Goal: Information Seeking & Learning: Learn about a topic

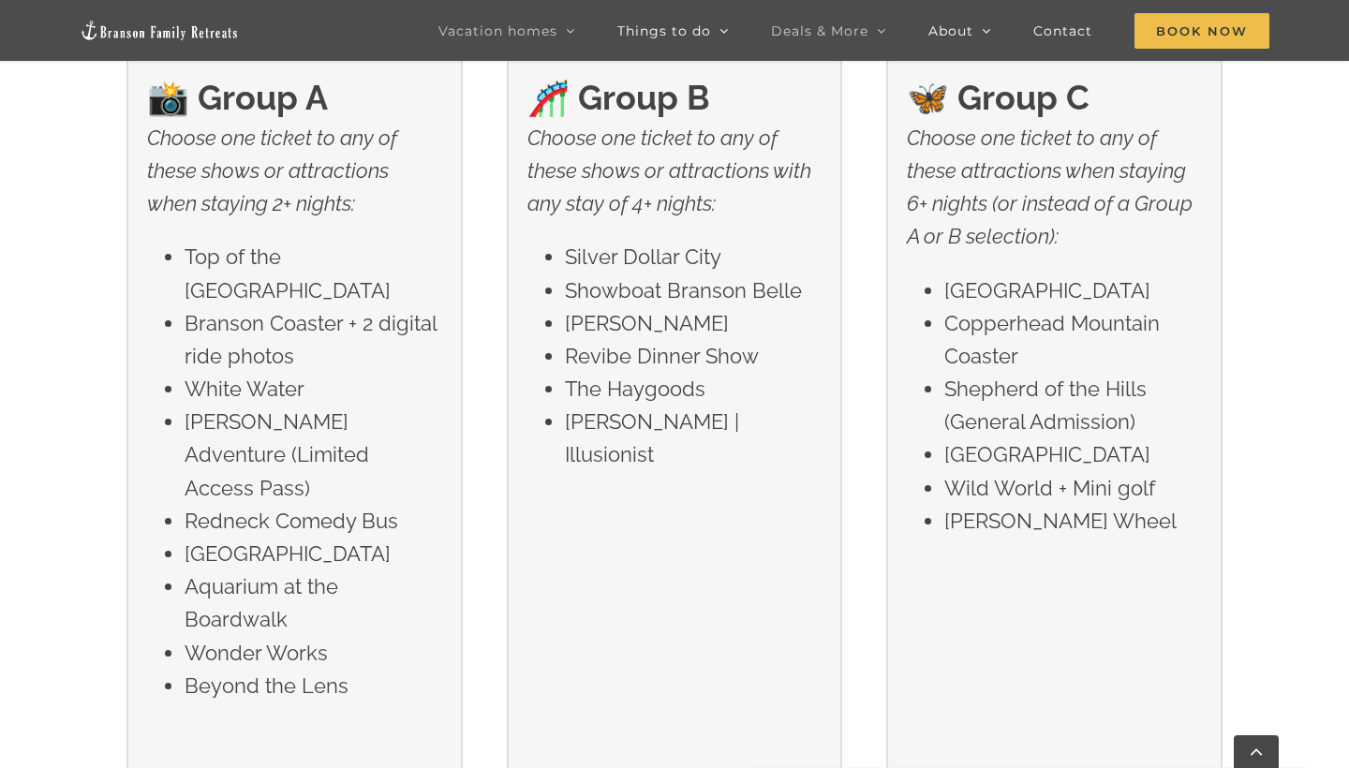
scroll to position [3231, 0]
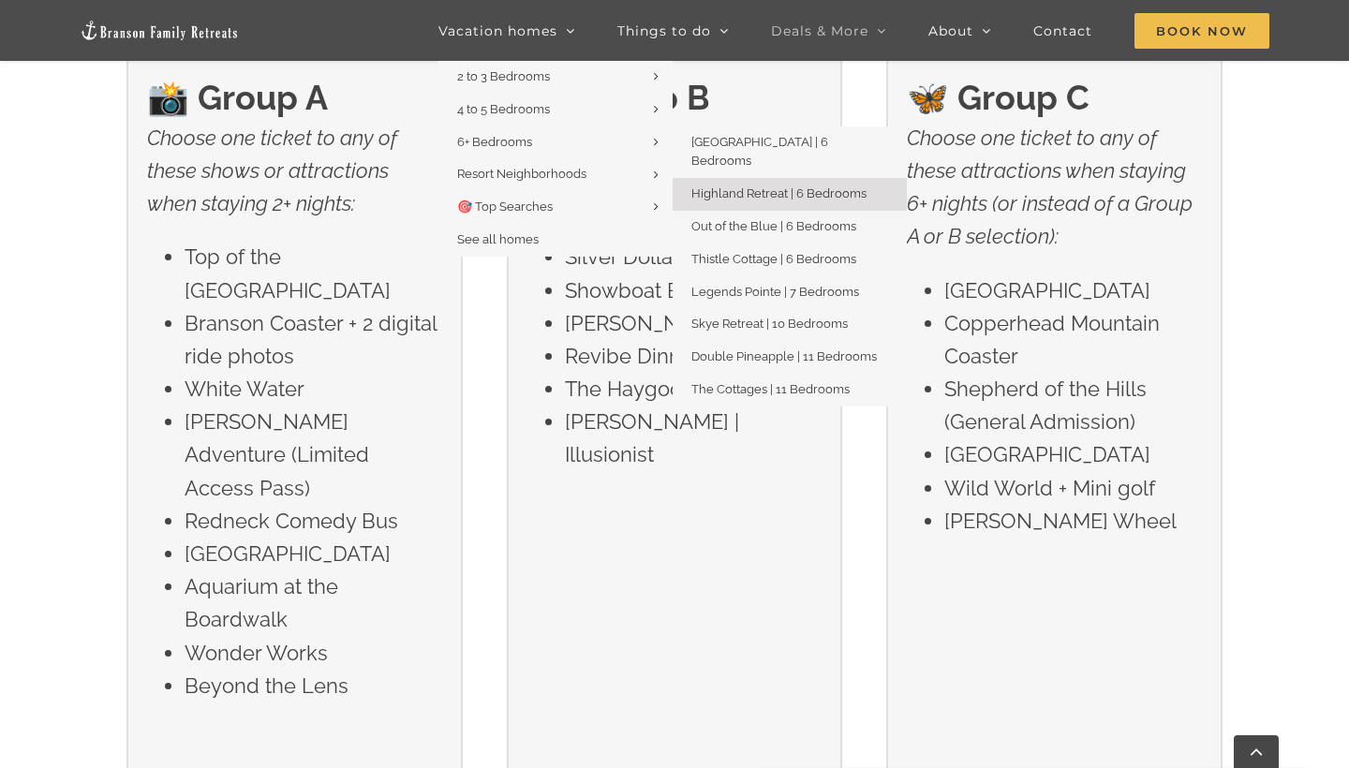
click at [710, 186] on span "Highland Retreat | 6 Bedrooms" at bounding box center [778, 193] width 175 height 14
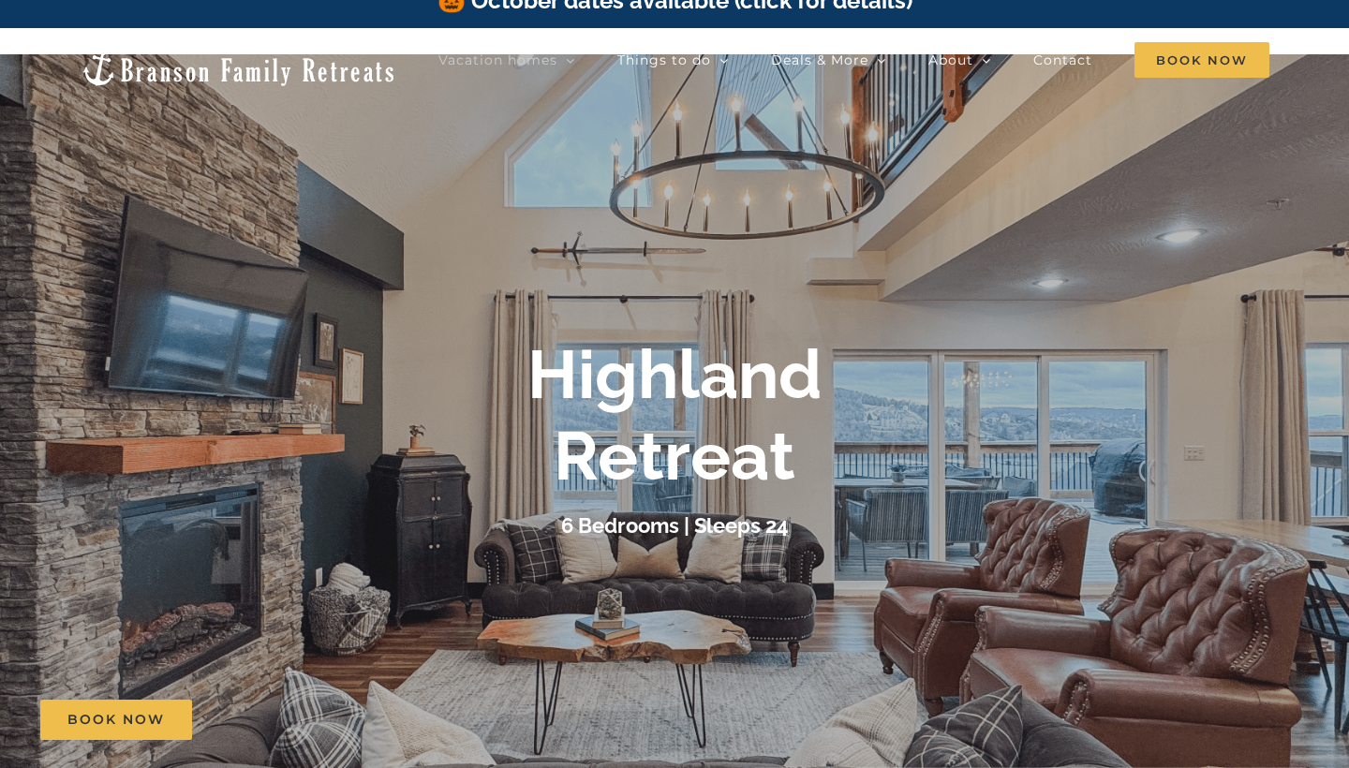
scroll to position [23, 0]
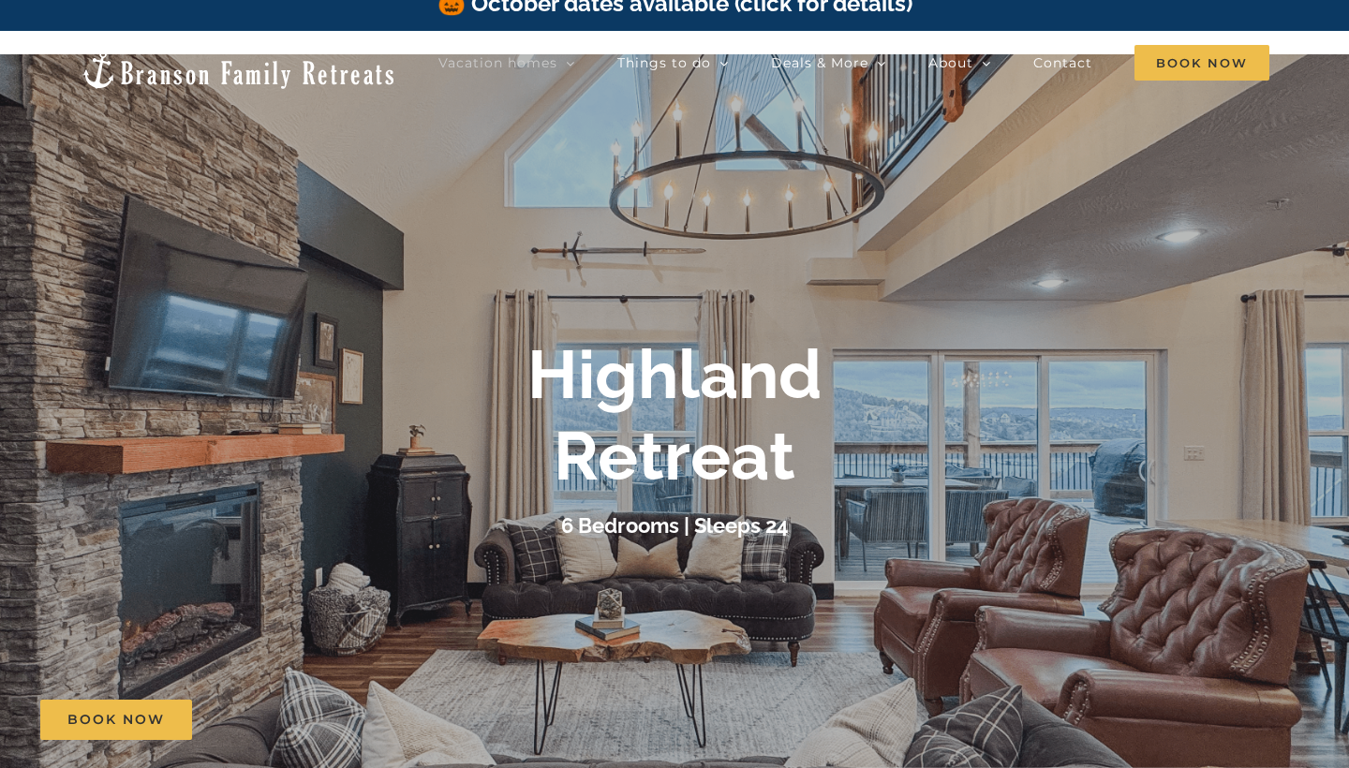
click at [907, 308] on div at bounding box center [674, 438] width 1349 height 768
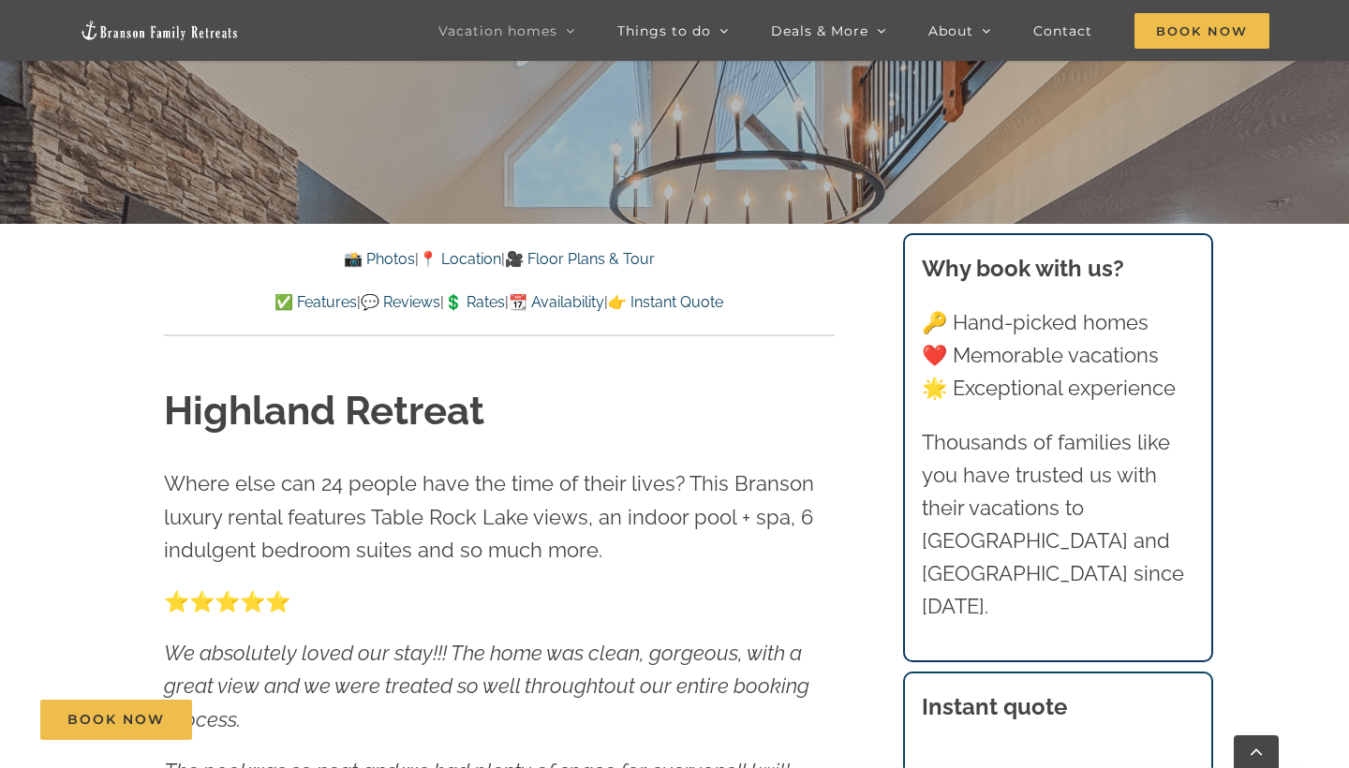
scroll to position [602, 0]
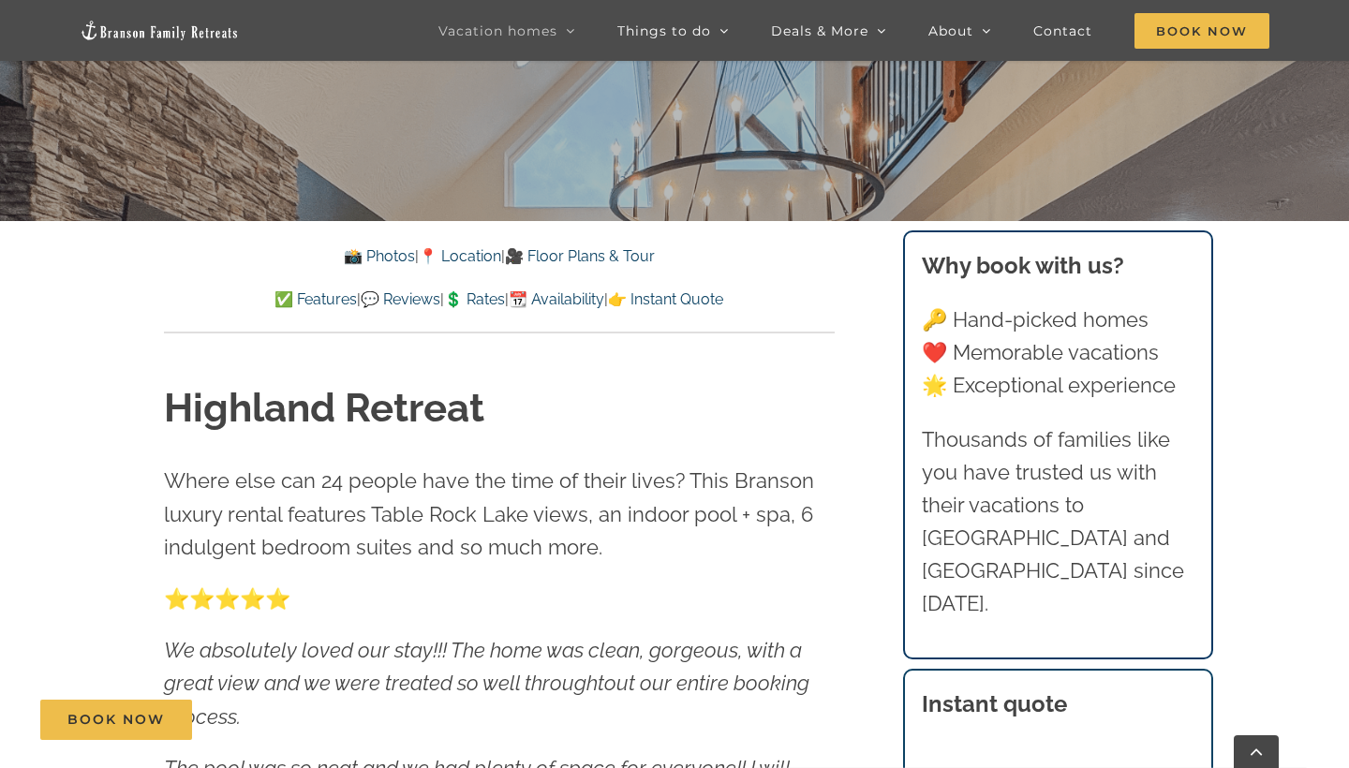
click at [371, 259] on link "📸 Photos" at bounding box center [379, 256] width 71 height 18
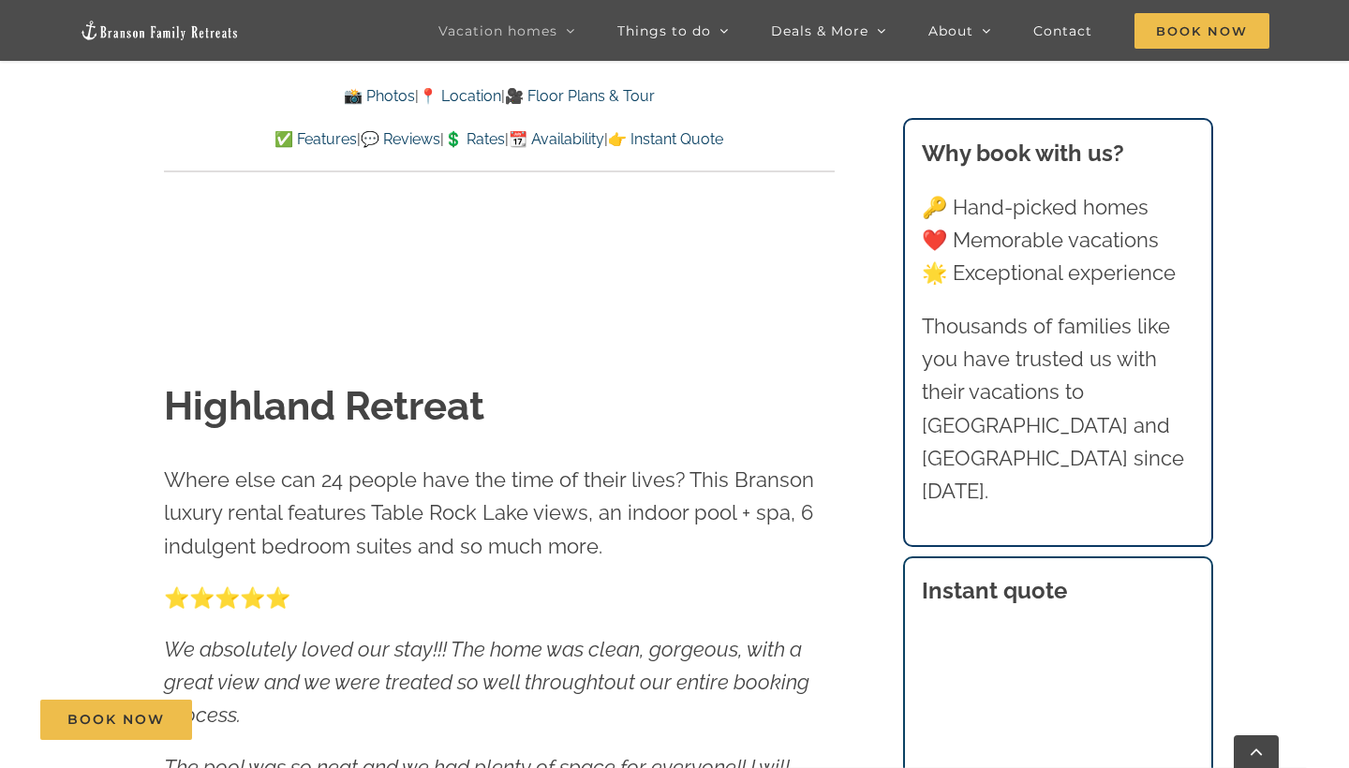
scroll to position [1181, 0]
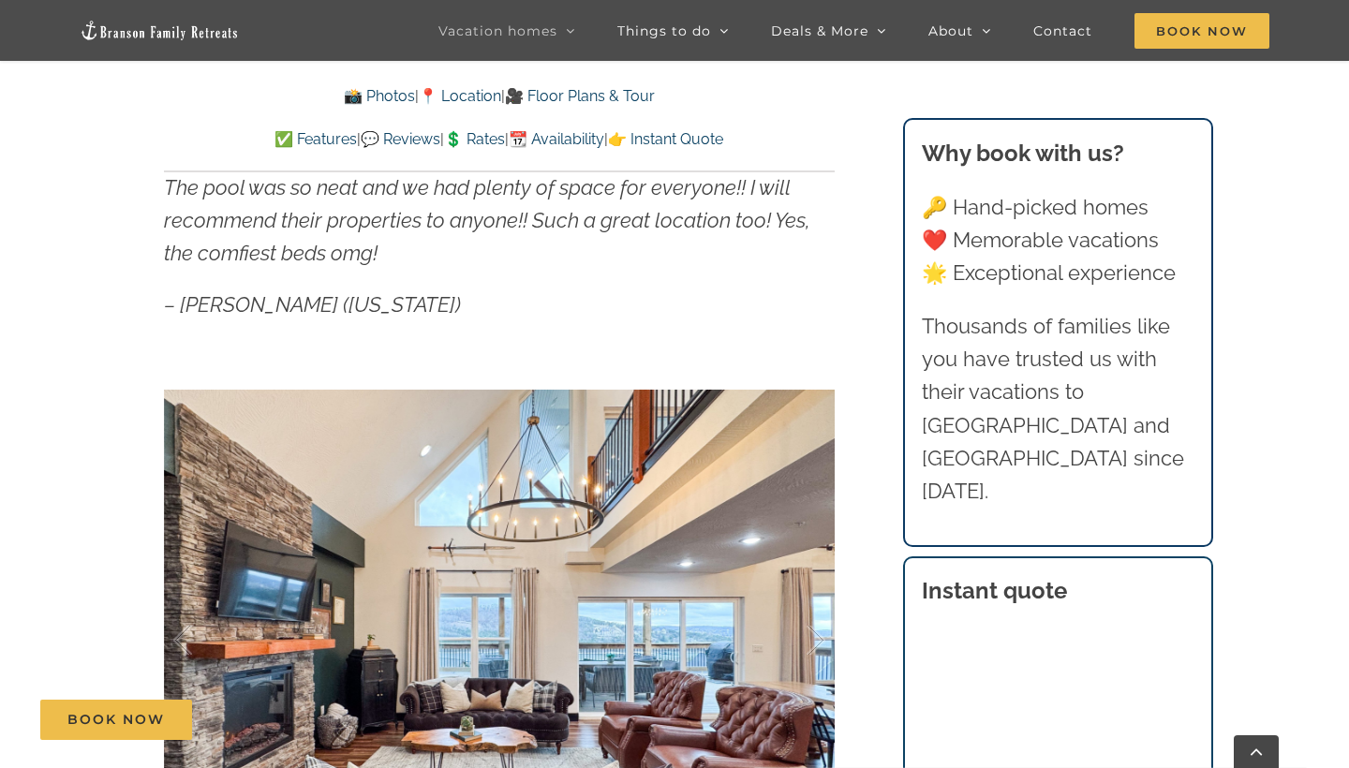
click at [862, 507] on div "Highland Retreat Where else can 24 people have the time of their lives? This Br…" at bounding box center [499, 393] width 746 height 1280
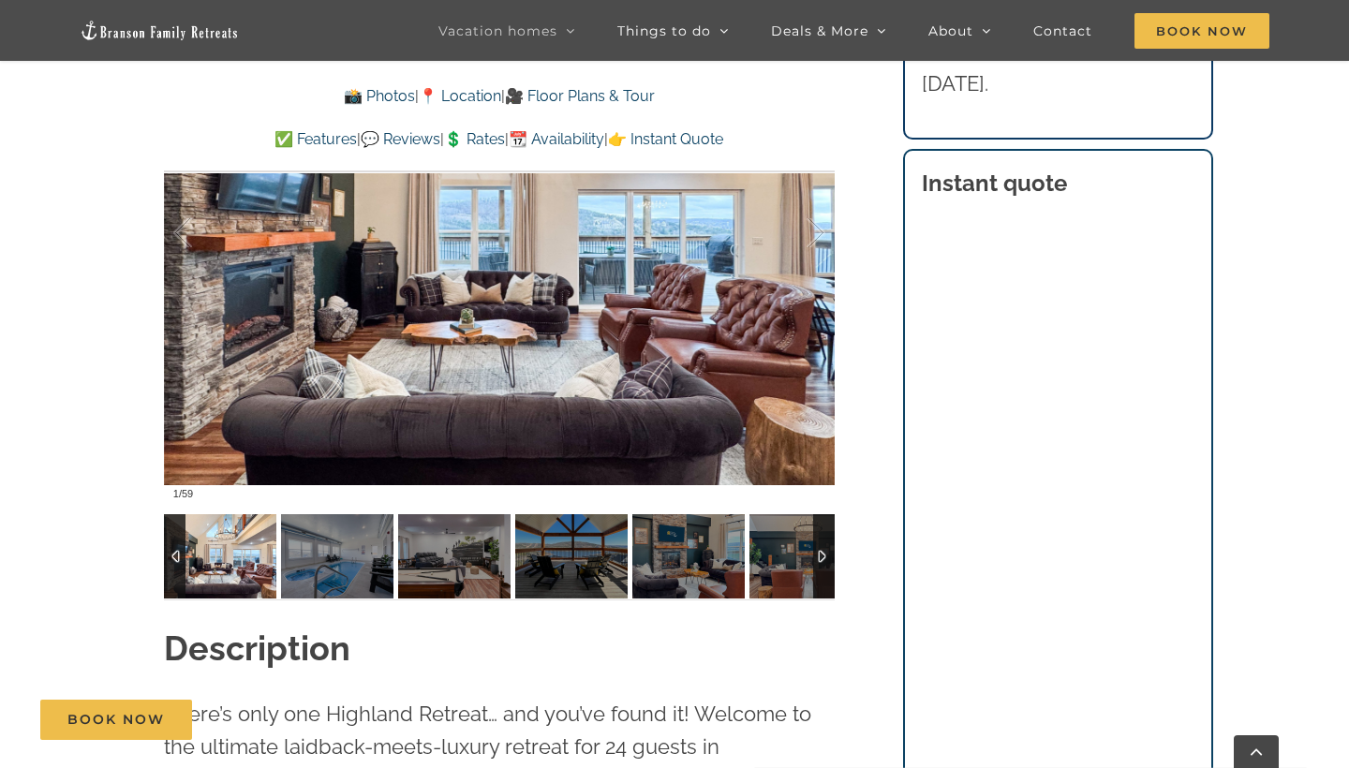
scroll to position [1604, 0]
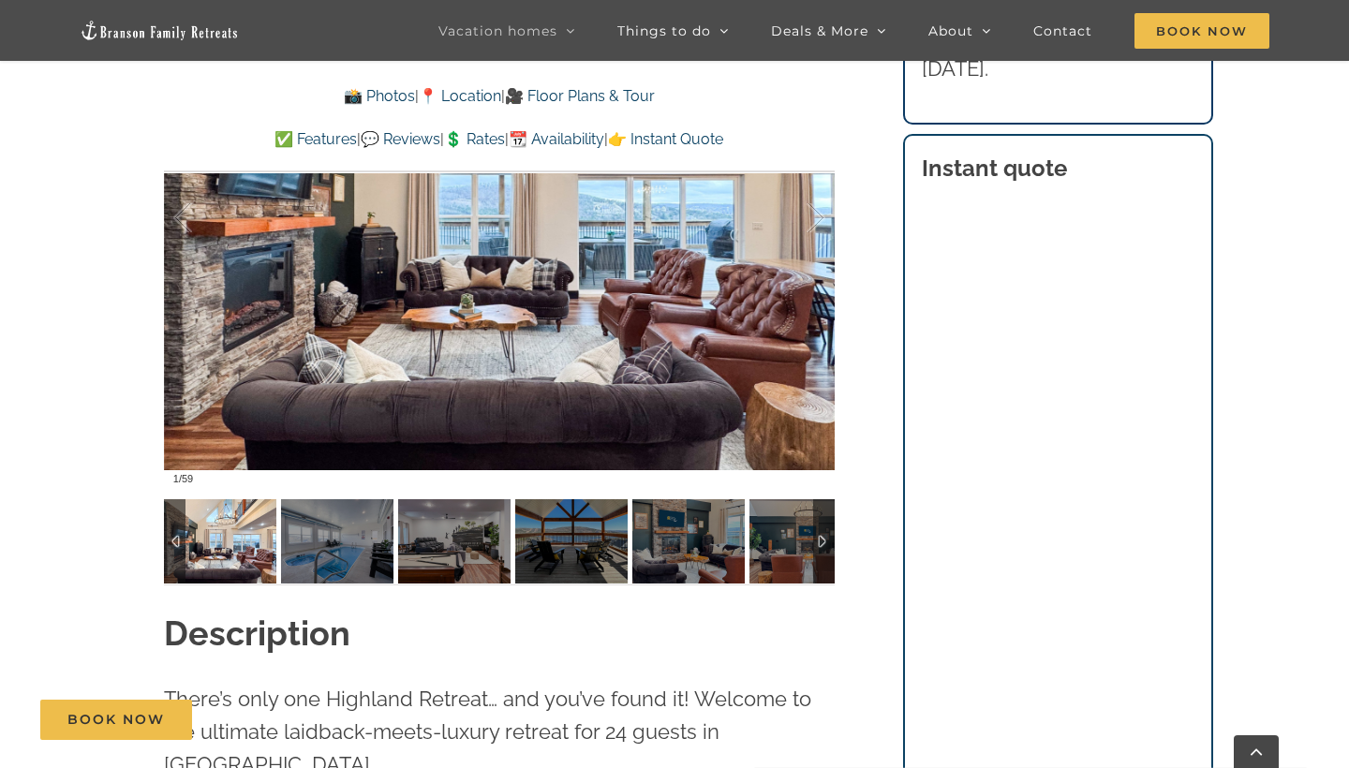
click at [824, 539] on div at bounding box center [824, 541] width 22 height 84
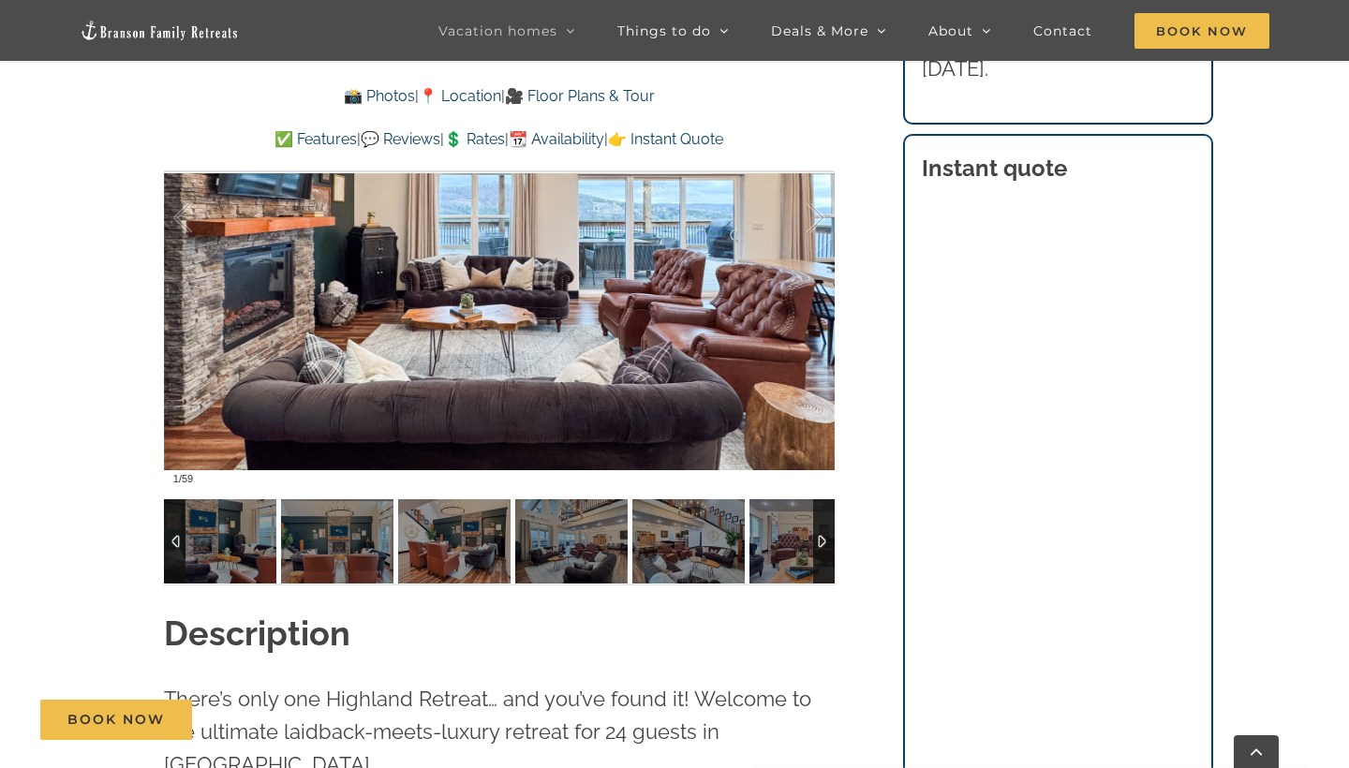
click at [826, 539] on div at bounding box center [824, 541] width 22 height 84
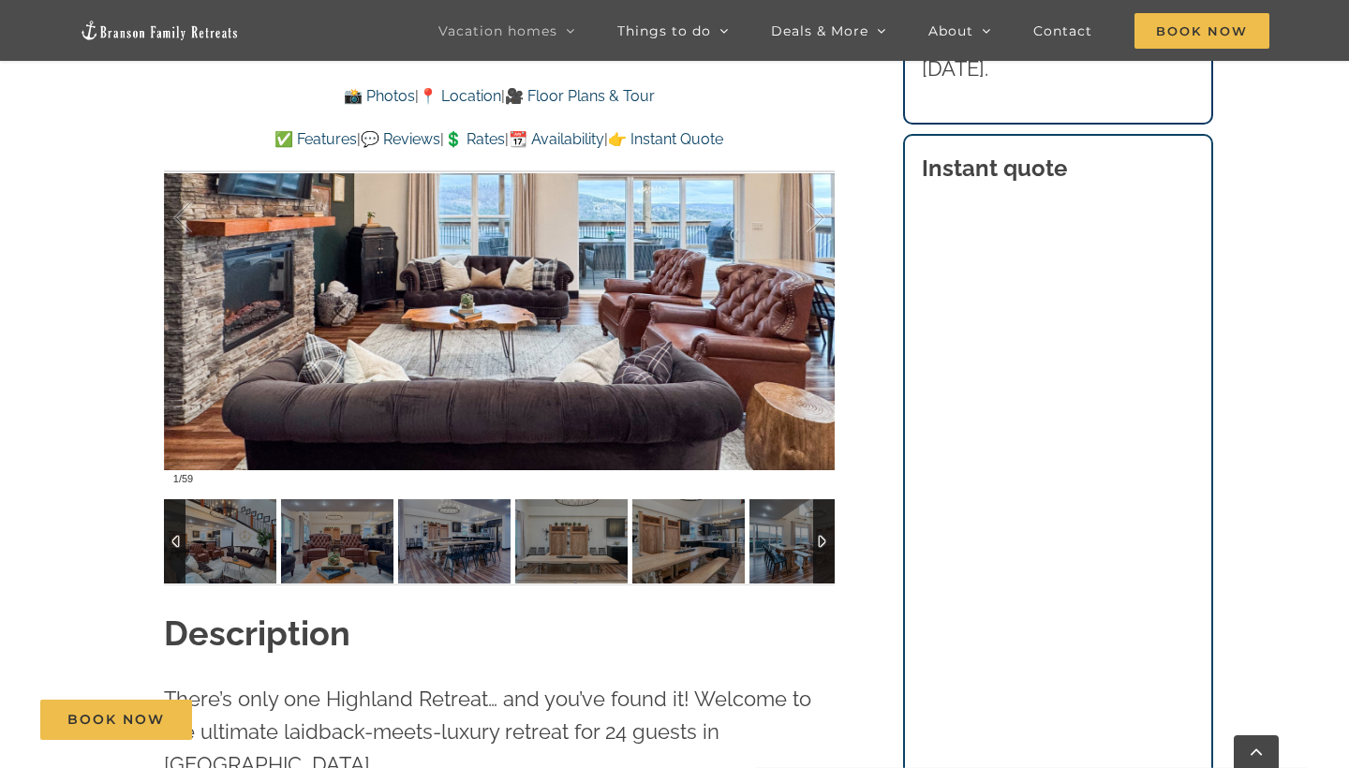
click at [826, 539] on div at bounding box center [824, 541] width 22 height 84
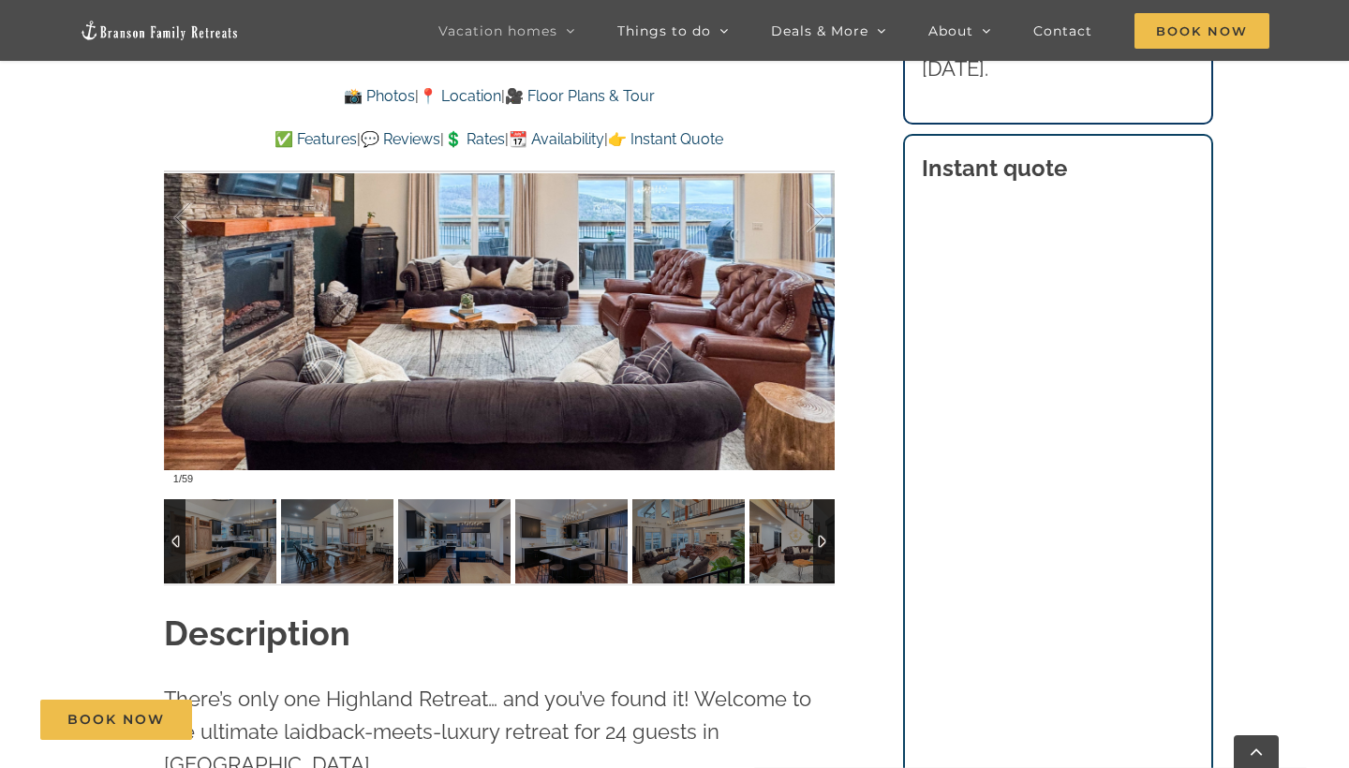
click at [826, 539] on div at bounding box center [824, 541] width 22 height 84
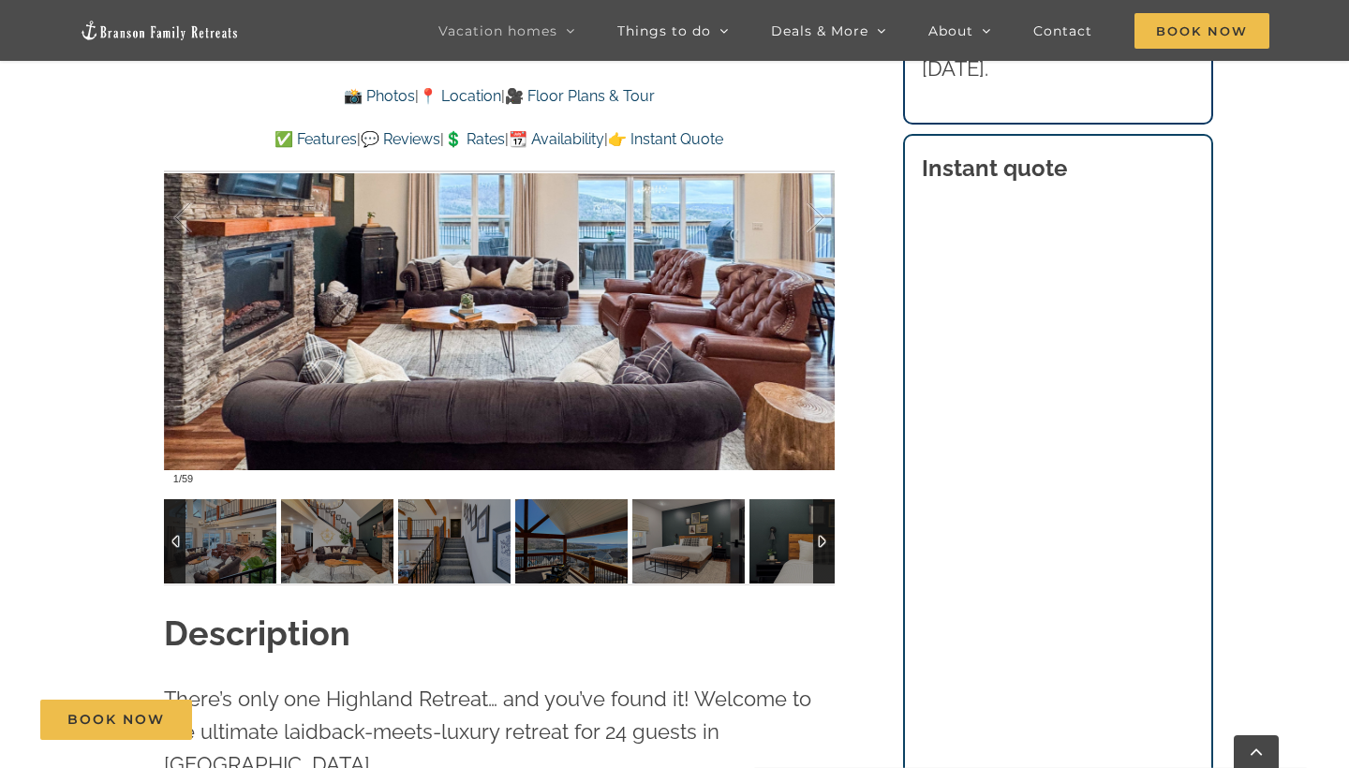
click at [826, 539] on div at bounding box center [824, 541] width 22 height 84
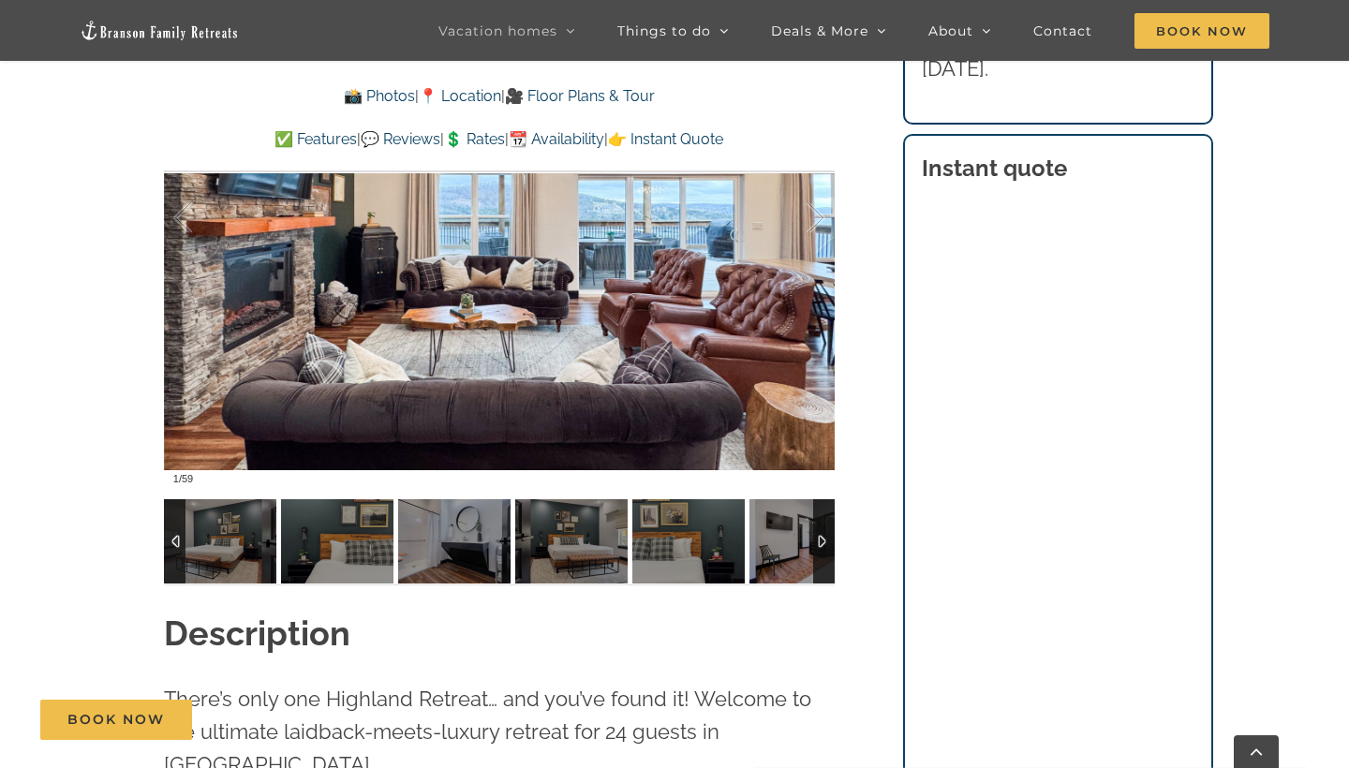
click at [826, 539] on div at bounding box center [824, 541] width 22 height 84
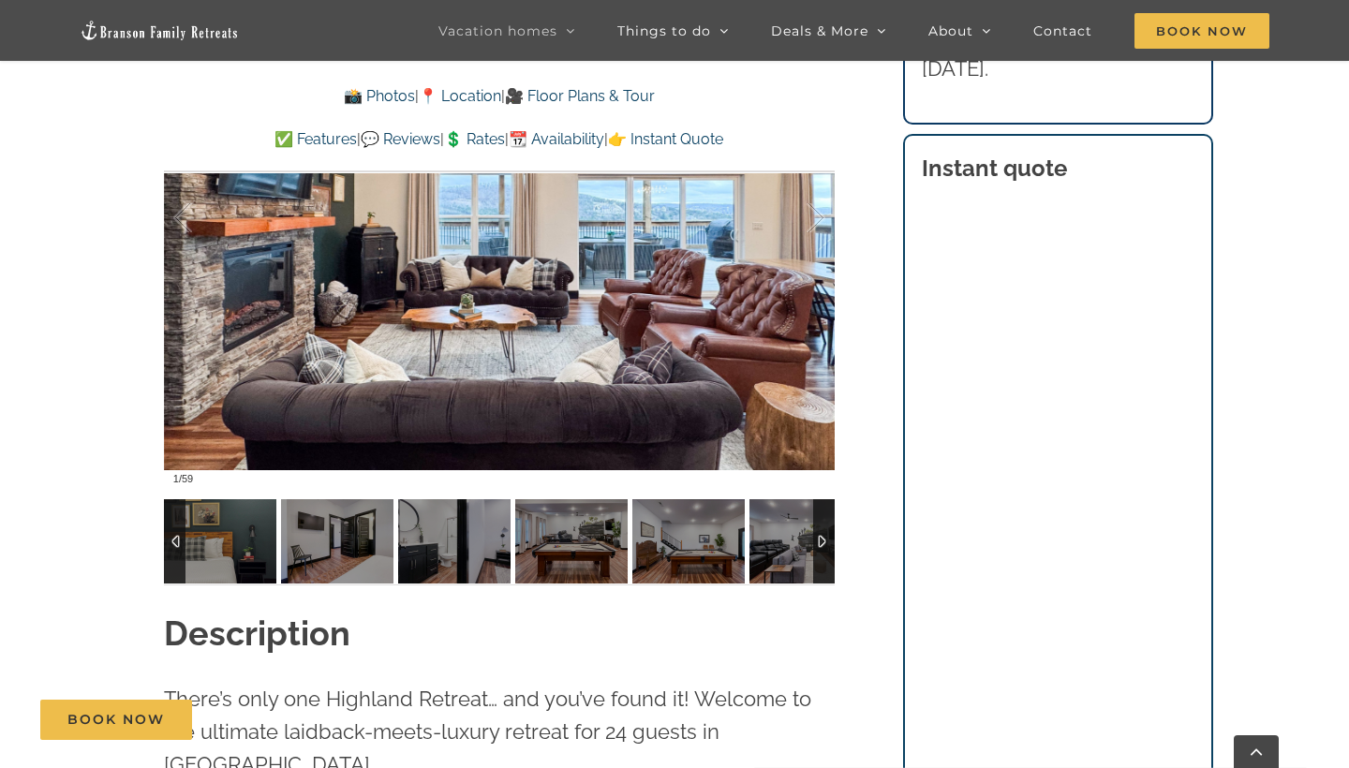
click at [826, 539] on div at bounding box center [824, 541] width 22 height 84
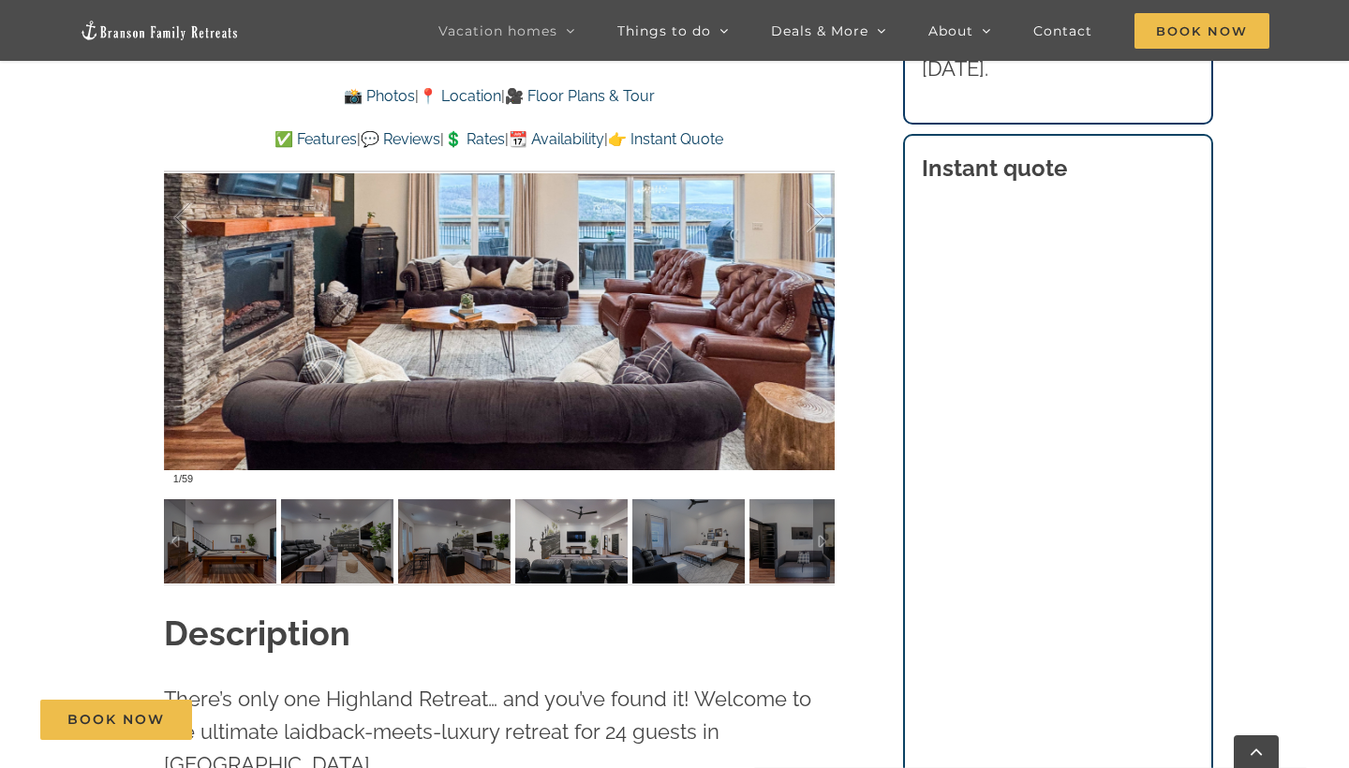
click at [579, 542] on img at bounding box center [571, 541] width 112 height 84
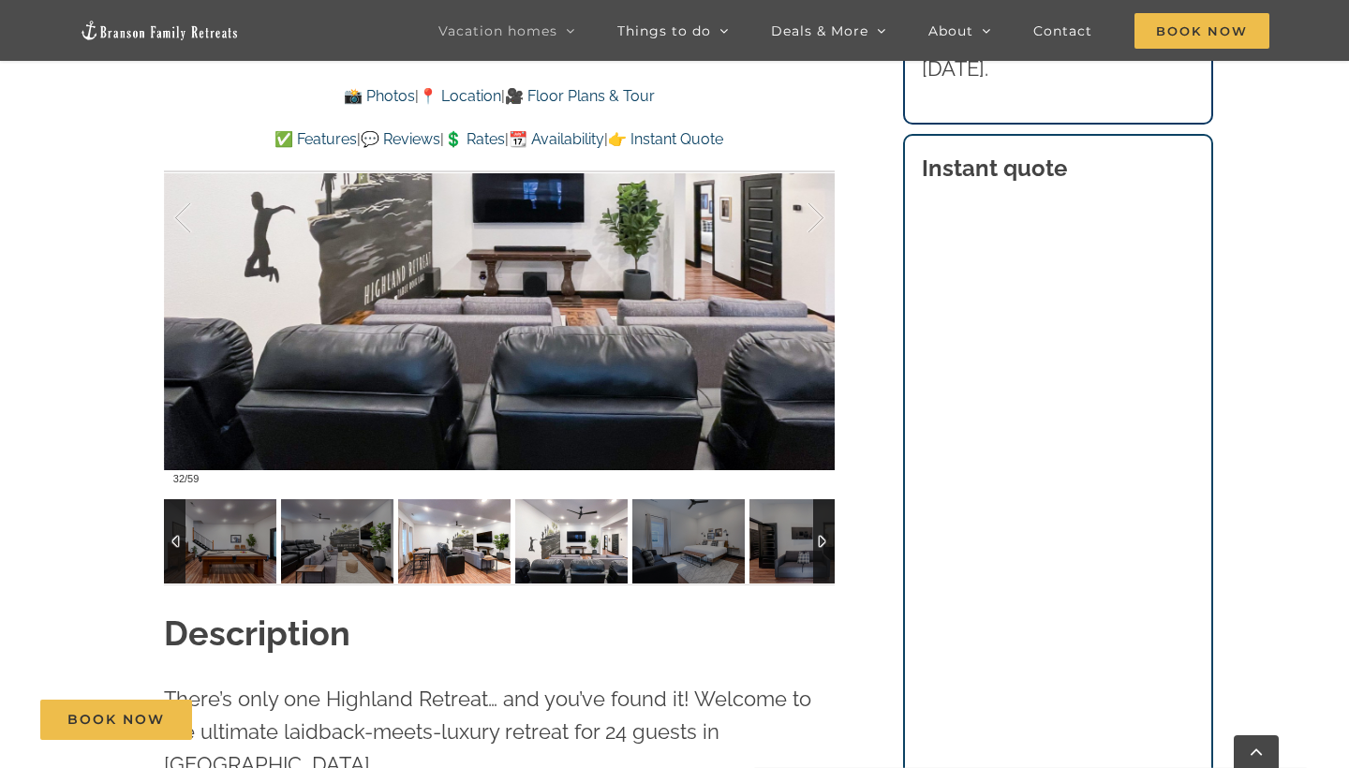
click at [486, 541] on img at bounding box center [454, 541] width 112 height 84
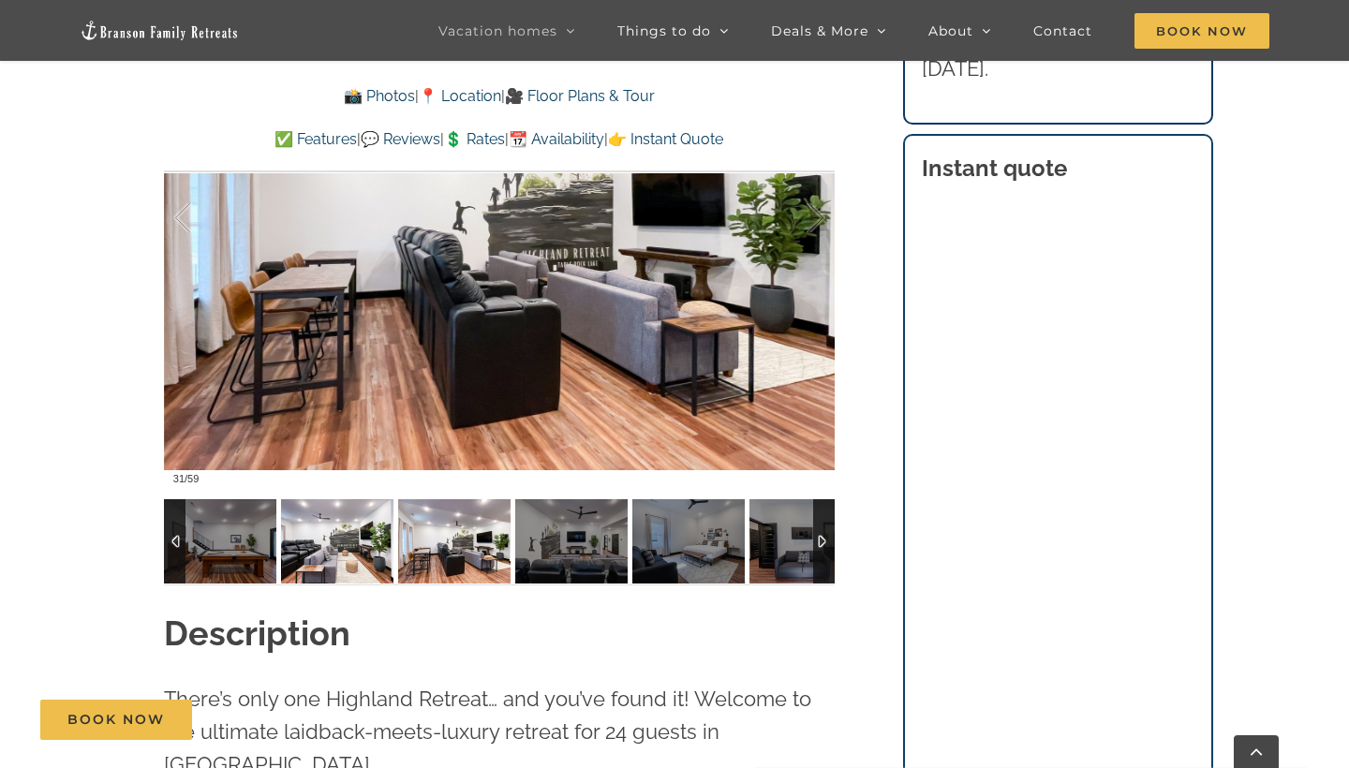
click at [327, 547] on img at bounding box center [337, 541] width 112 height 84
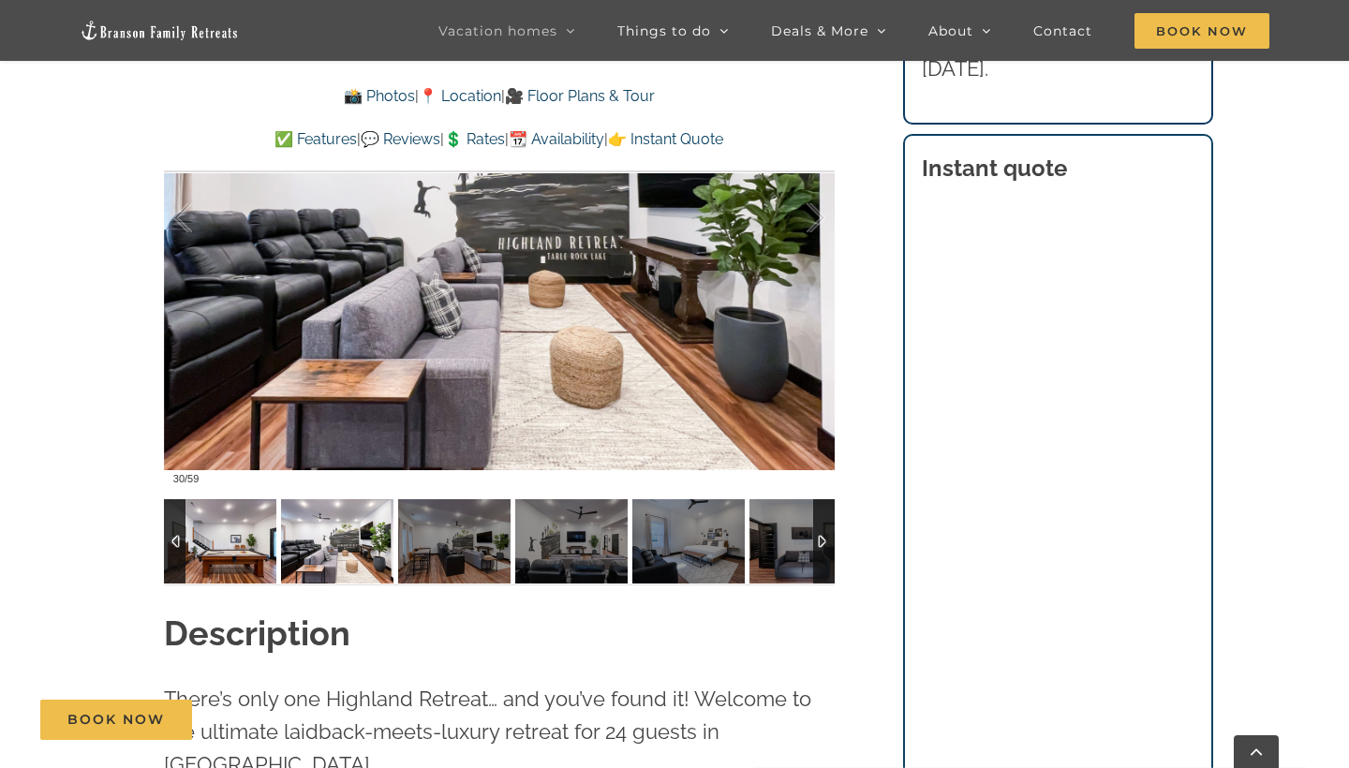
click at [269, 551] on img at bounding box center [220, 541] width 112 height 84
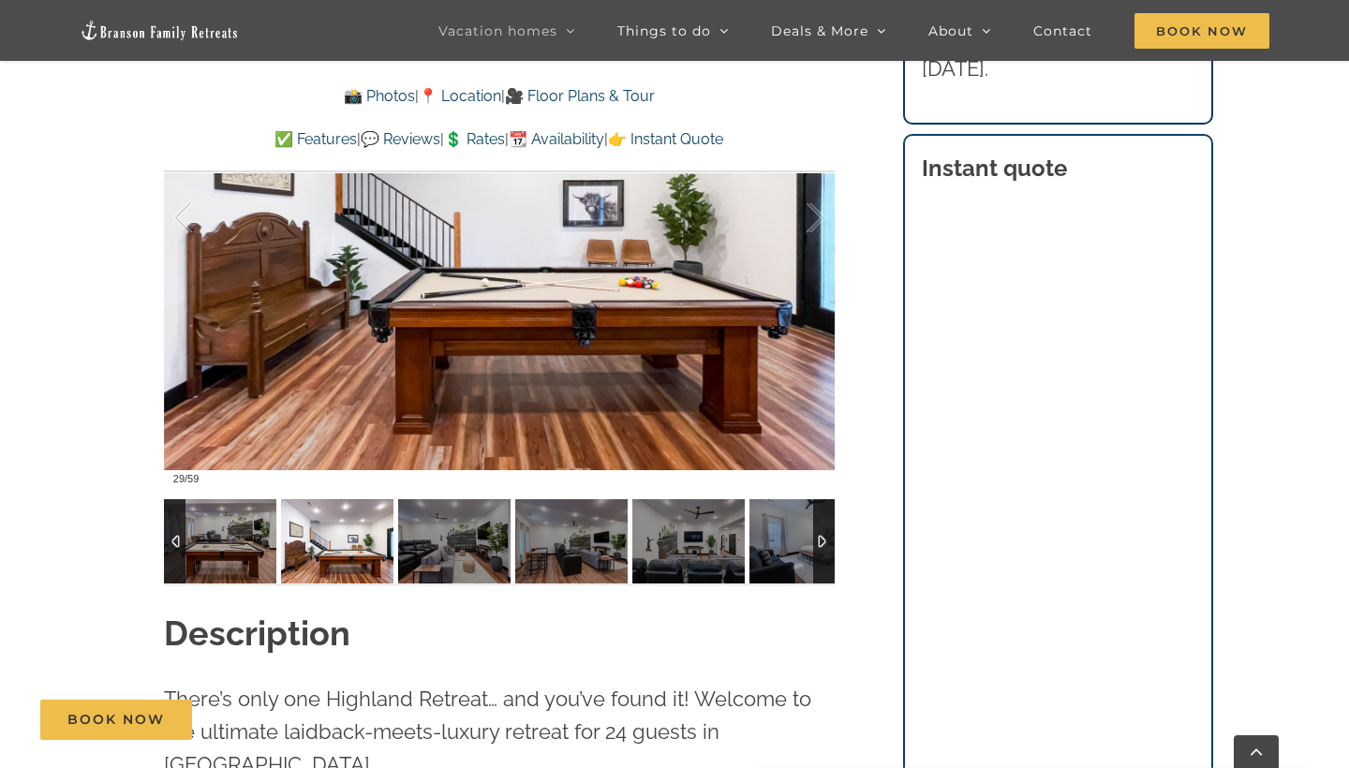
click at [383, 539] on img at bounding box center [337, 541] width 112 height 84
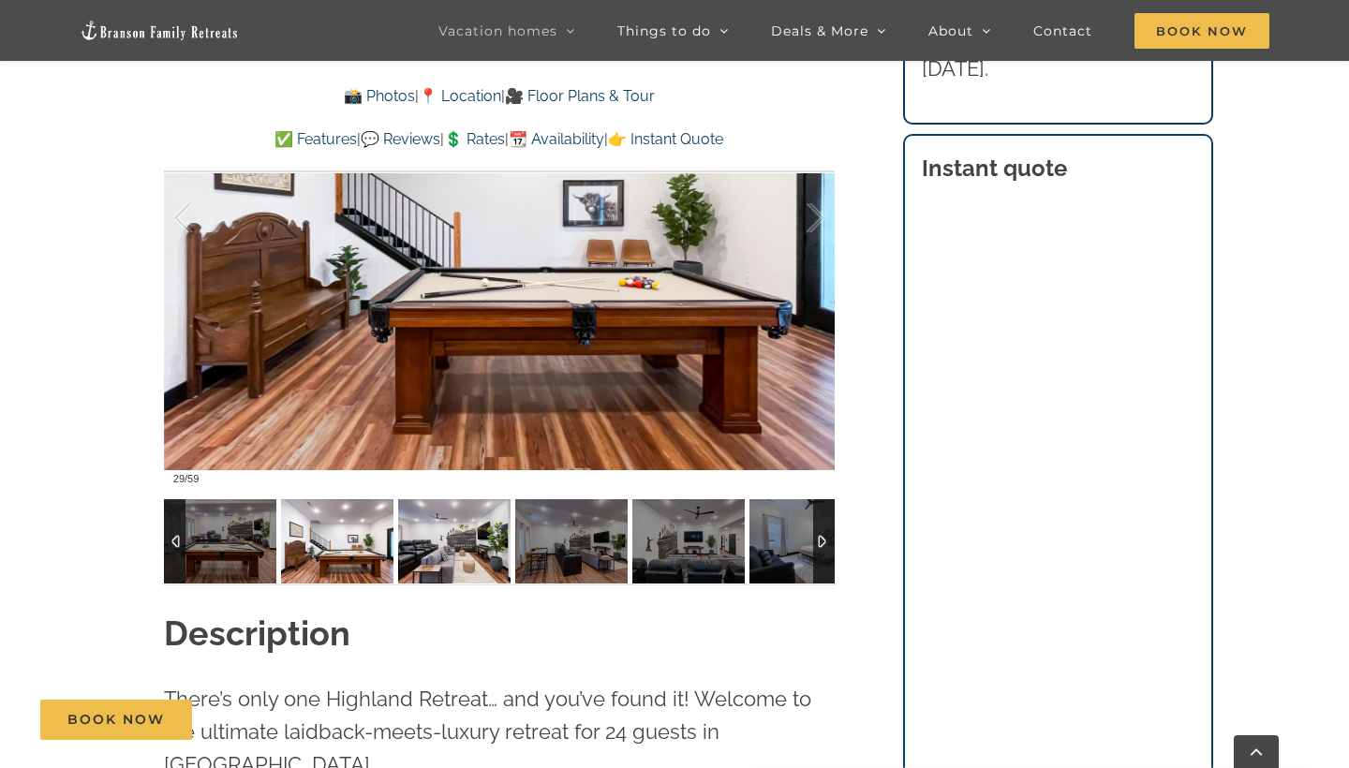
click at [440, 542] on img at bounding box center [454, 541] width 112 height 84
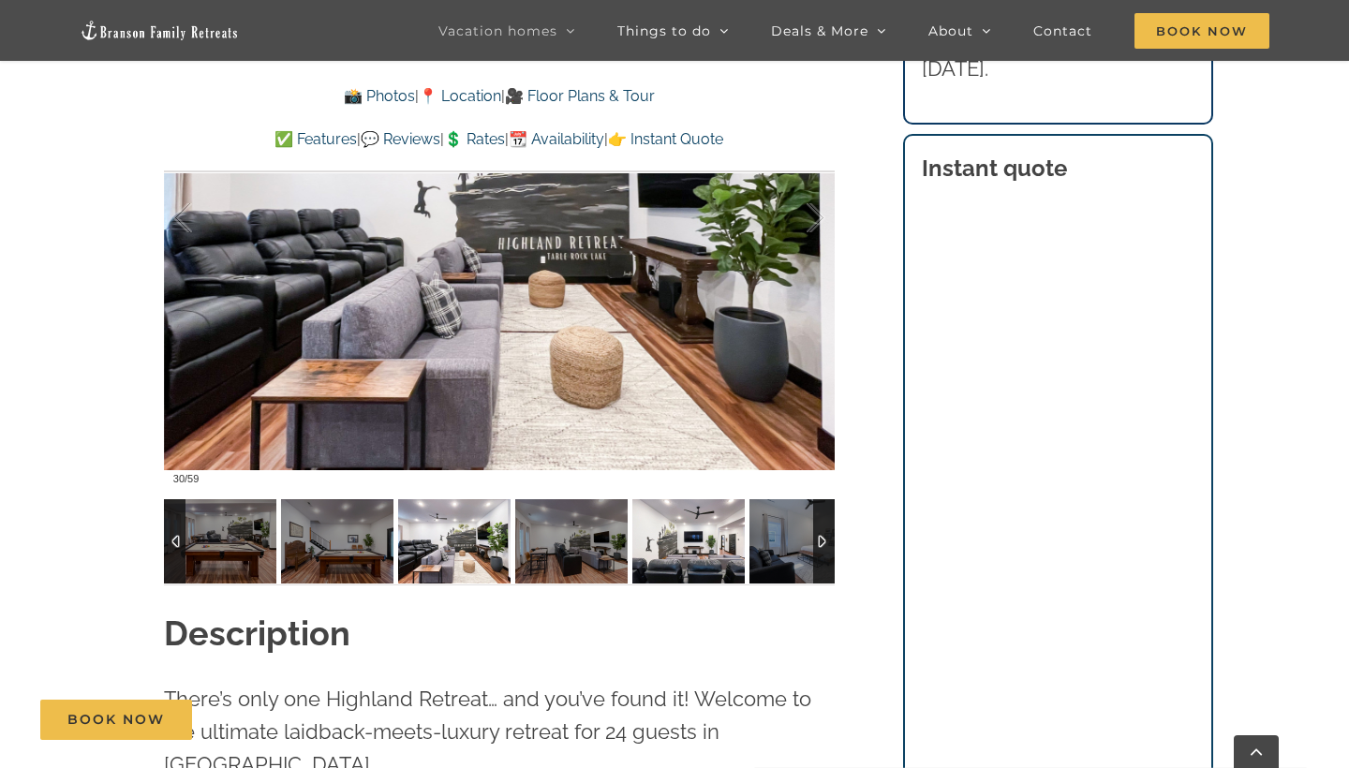
click at [733, 544] on img at bounding box center [688, 541] width 112 height 84
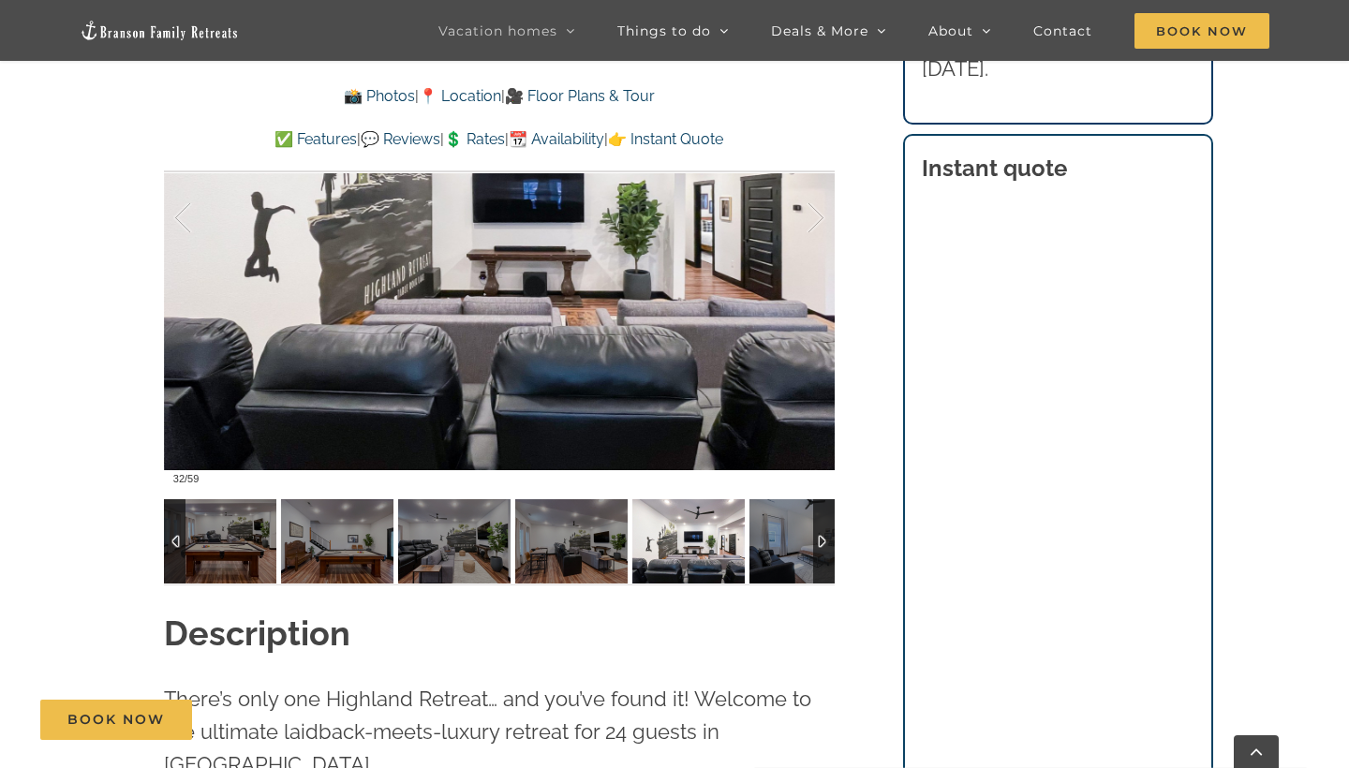
click at [825, 557] on div at bounding box center [824, 541] width 22 height 84
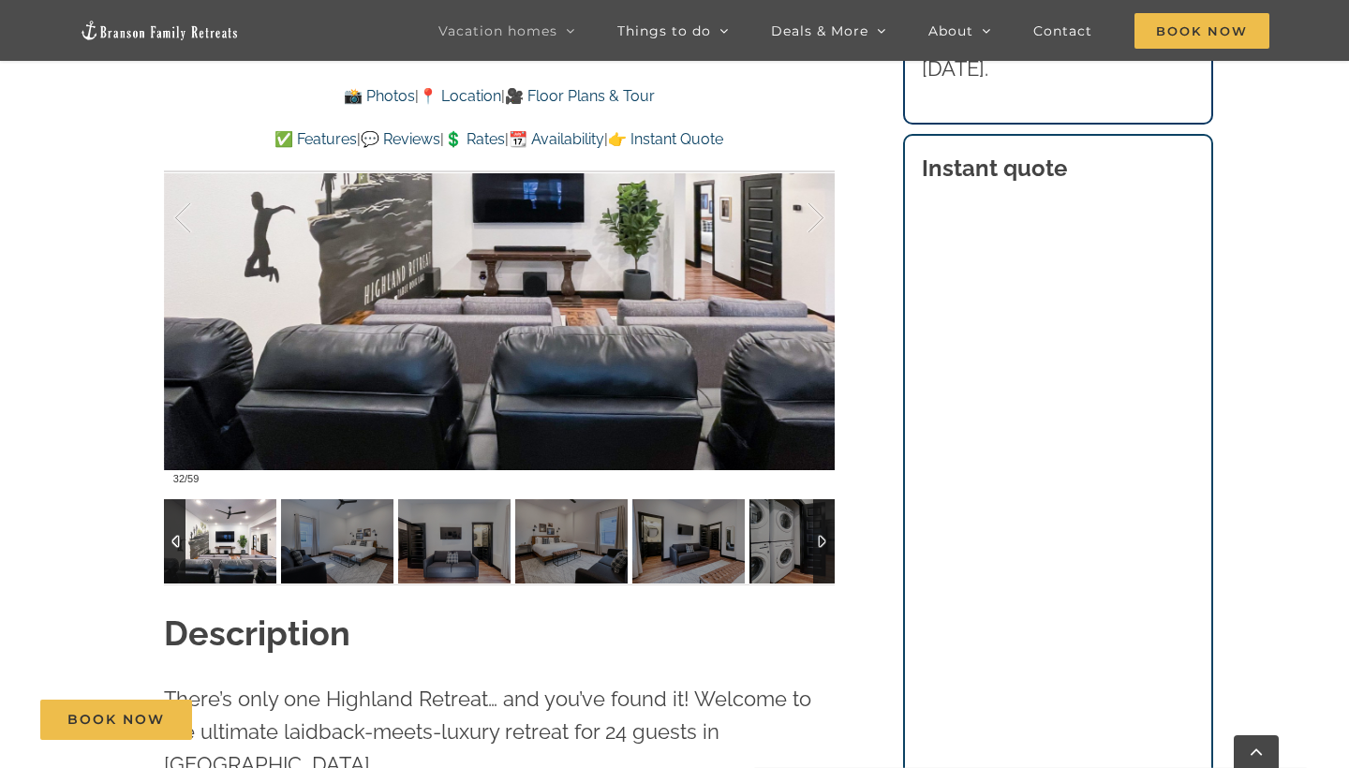
click at [825, 557] on div at bounding box center [824, 541] width 22 height 84
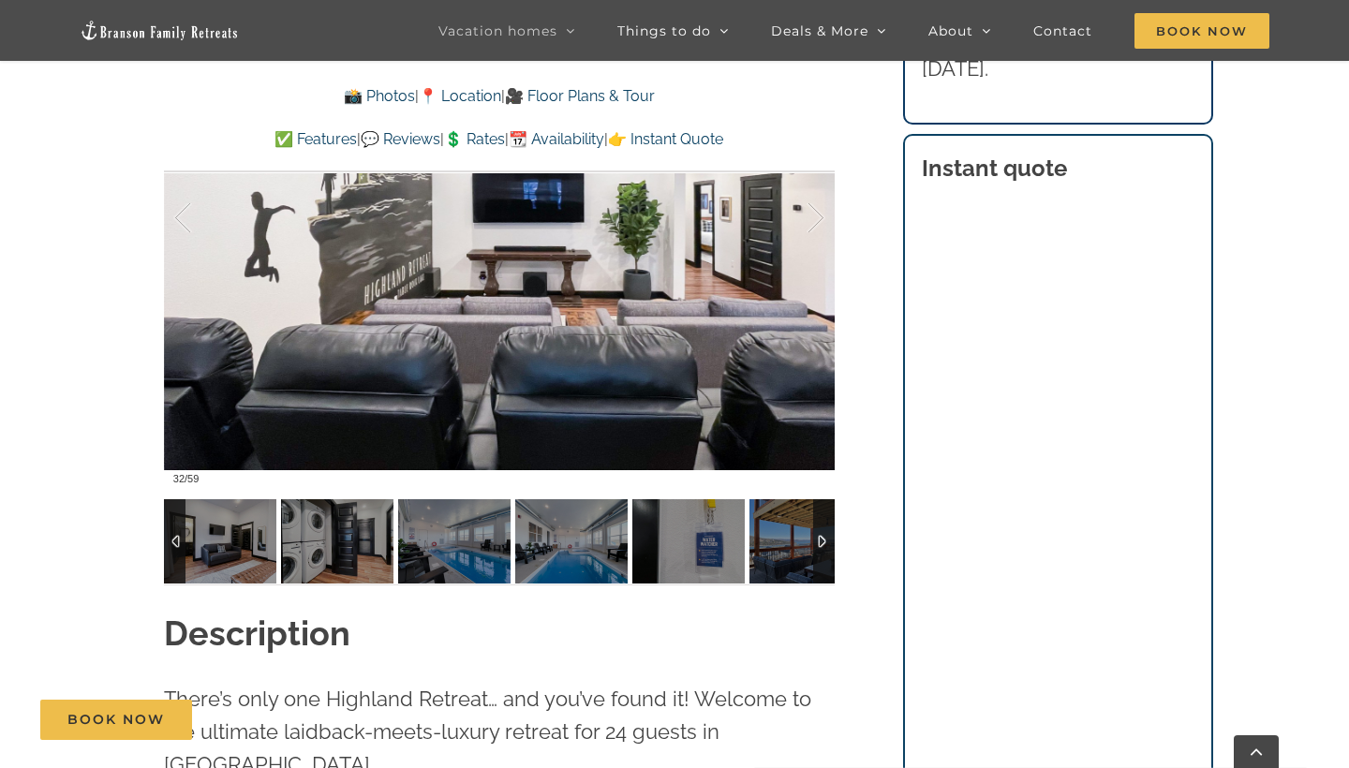
click at [825, 557] on div at bounding box center [824, 541] width 22 height 84
